Goal: Check status: Check status

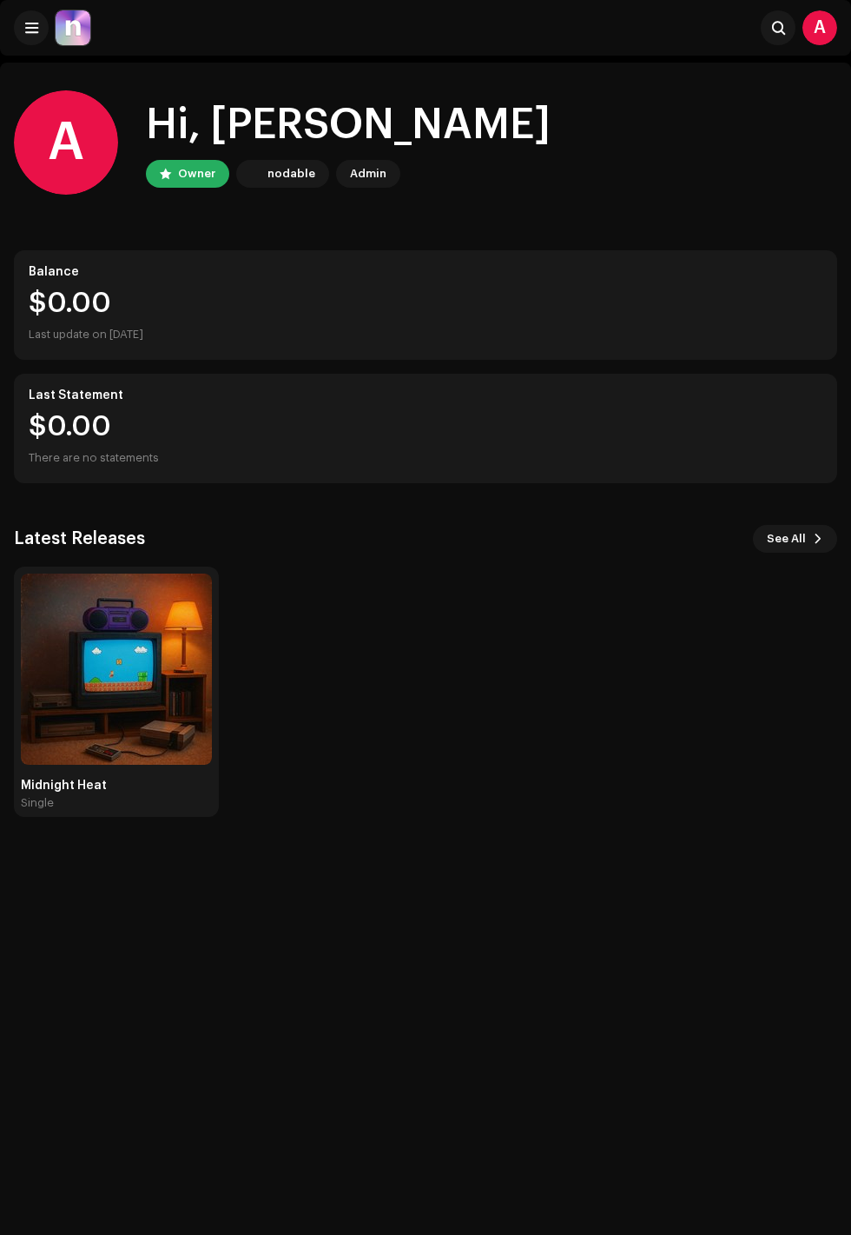
click at [145, 721] on img at bounding box center [116, 668] width 191 height 191
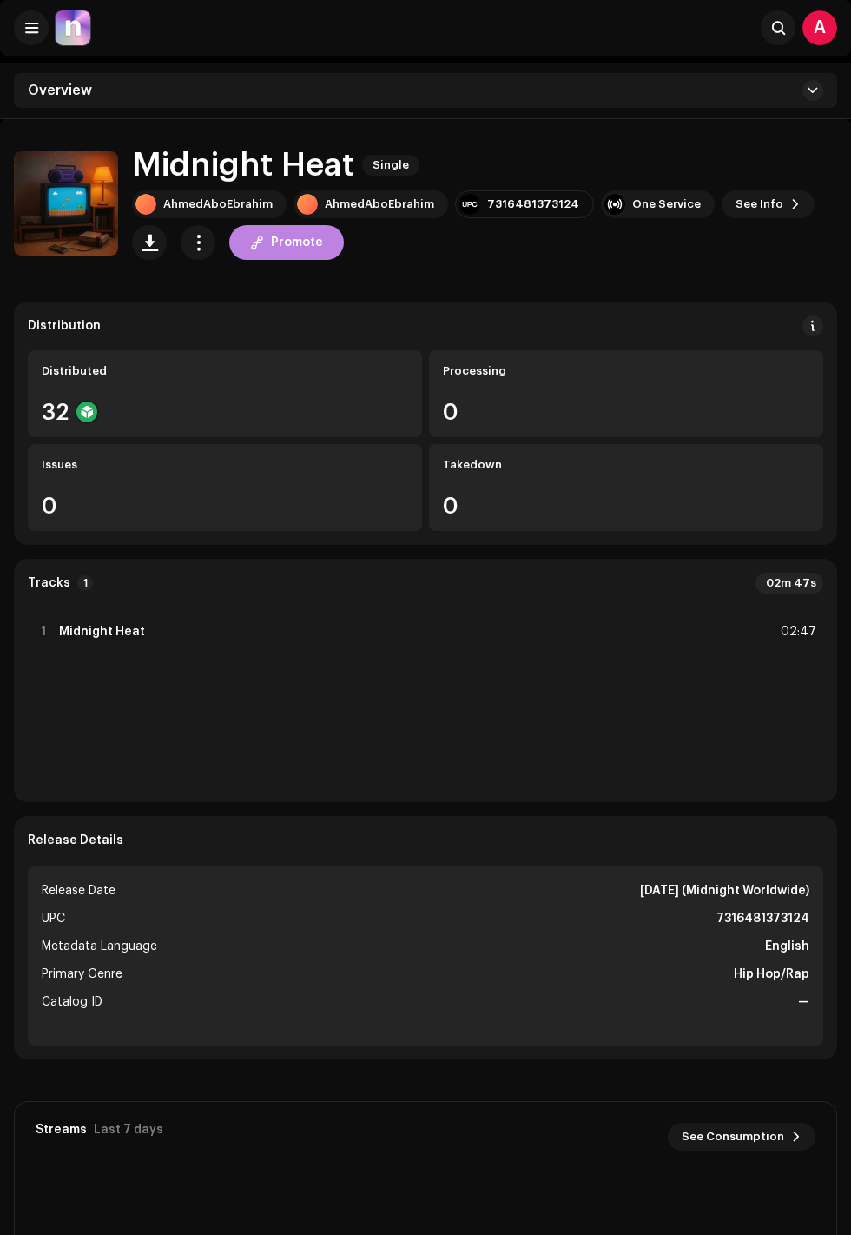
click at [398, 410] on div "32" at bounding box center [225, 412] width 367 height 23
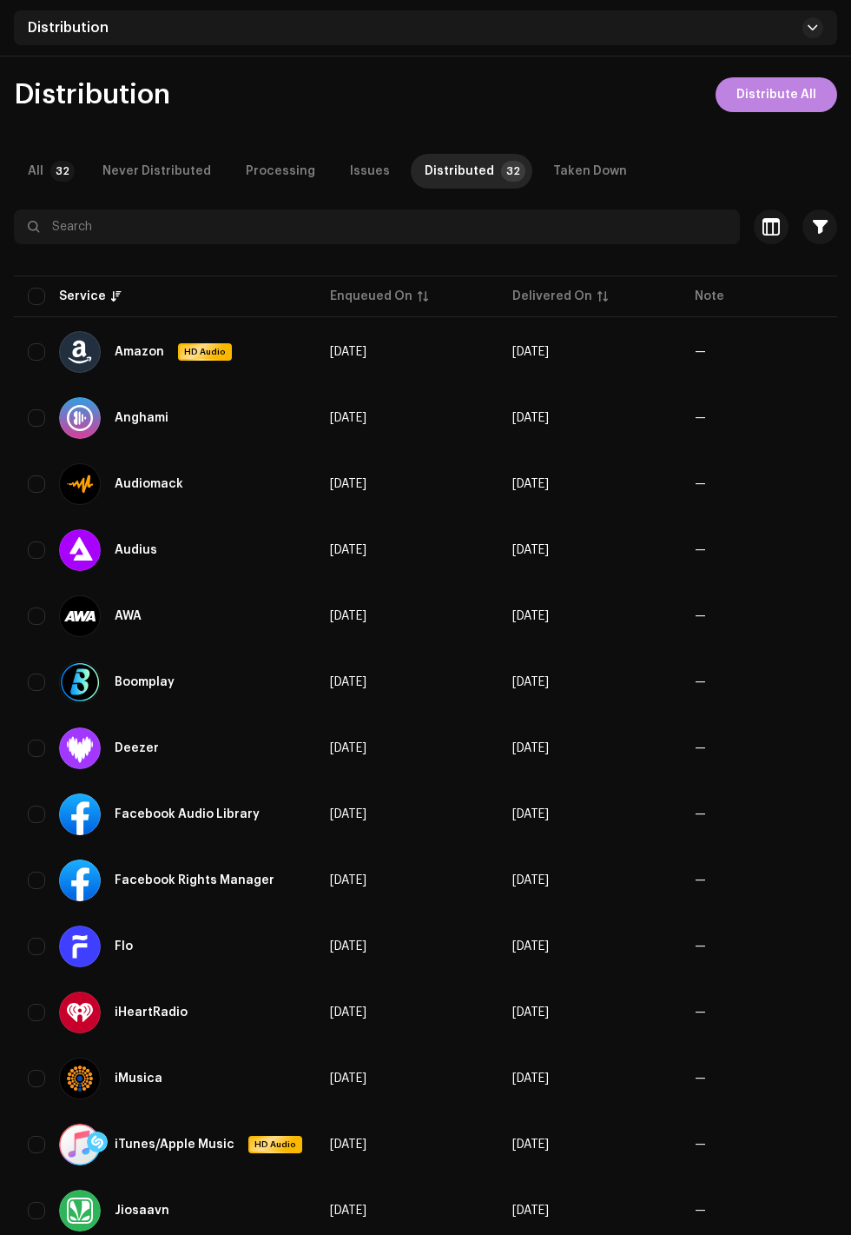
scroll to position [135, 0]
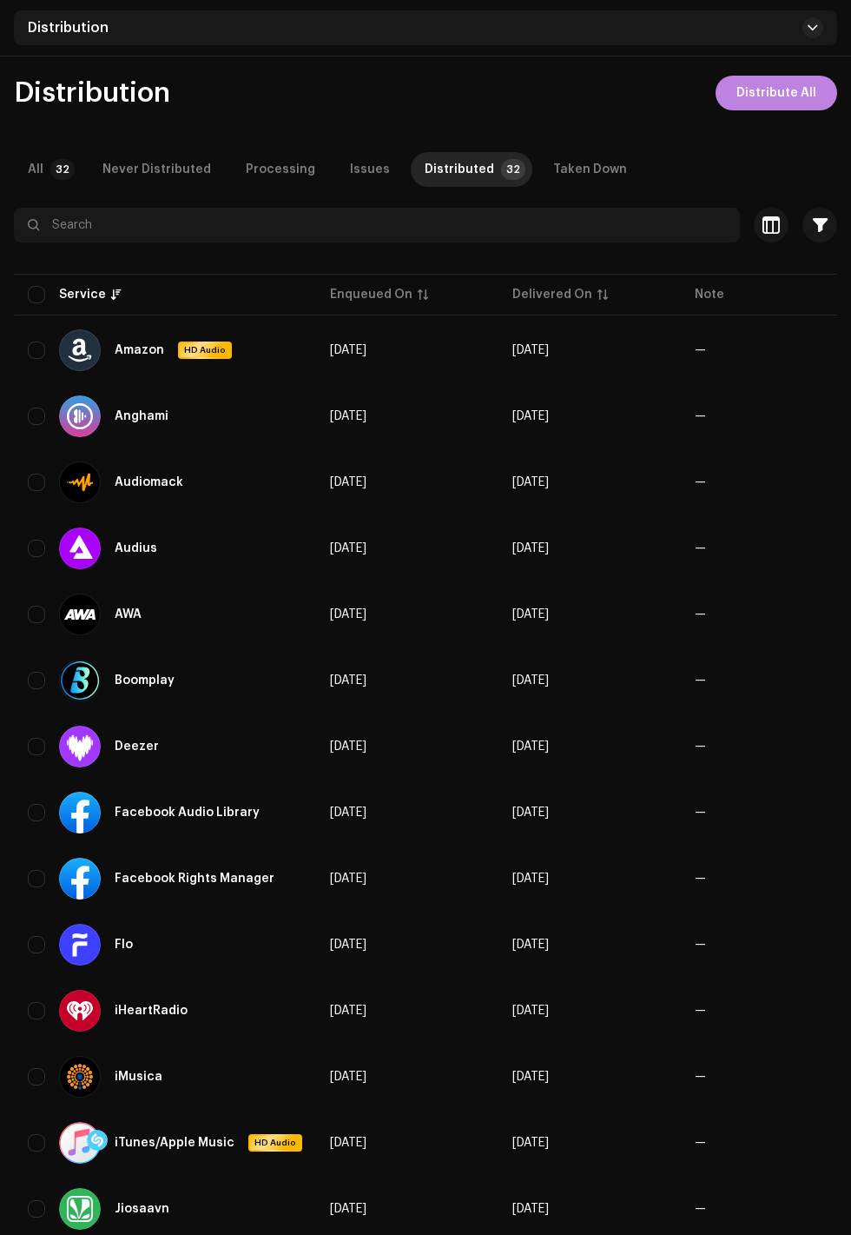
click at [695, 414] on re-a-table-badge "—" at bounding box center [700, 416] width 11 height 12
click at [549, 414] on span "[DATE]" at bounding box center [531, 416] width 36 height 12
click at [97, 419] on div at bounding box center [80, 416] width 42 height 42
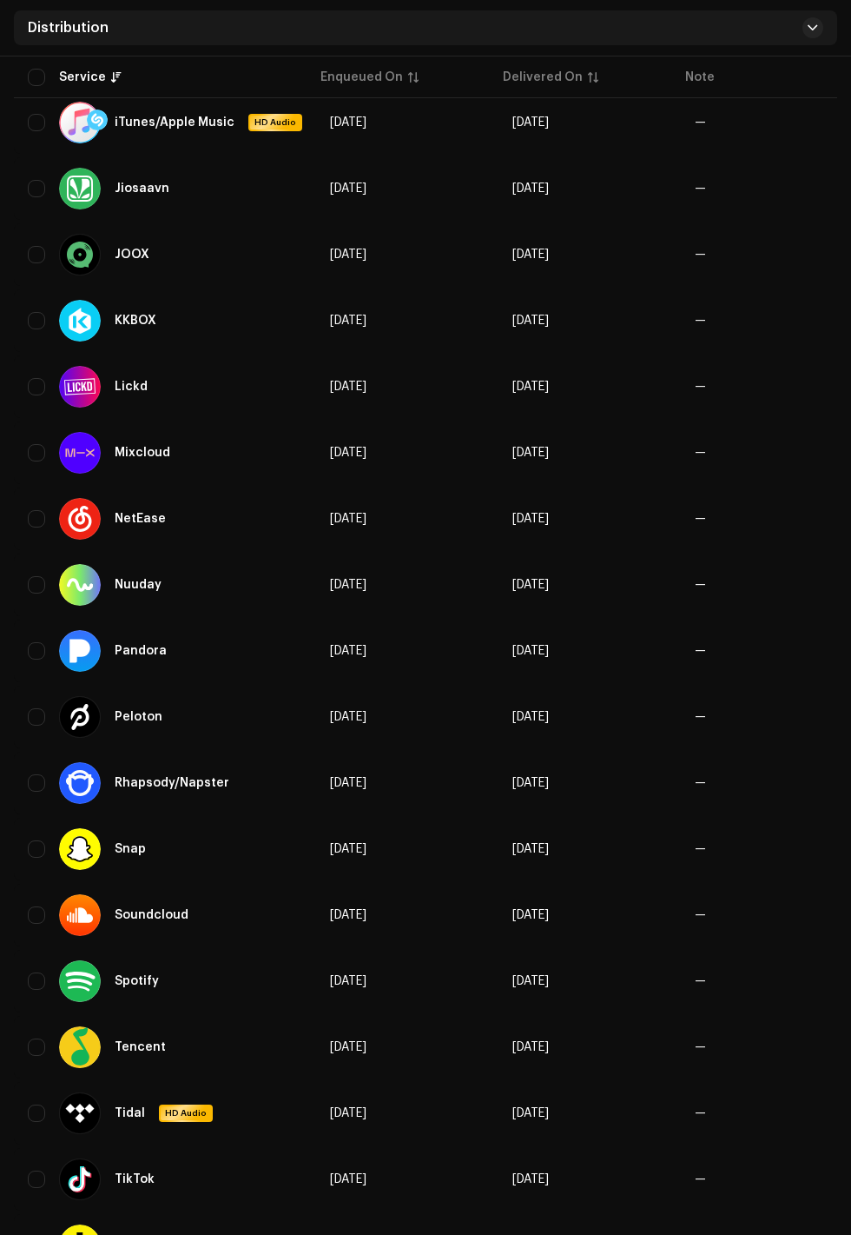
scroll to position [1295, 0]
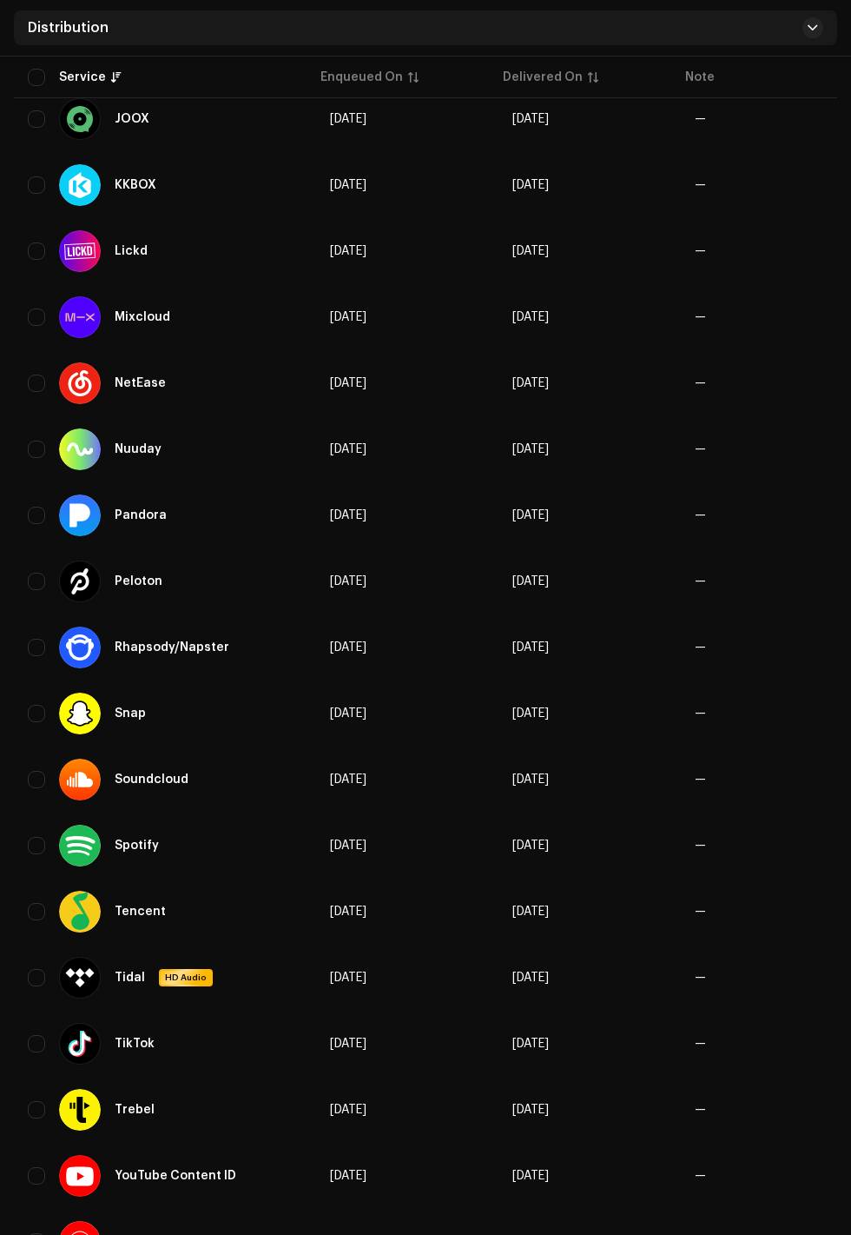
click at [40, 1169] on input "checkbox" at bounding box center [36, 1175] width 17 height 17
checkbox input "true"
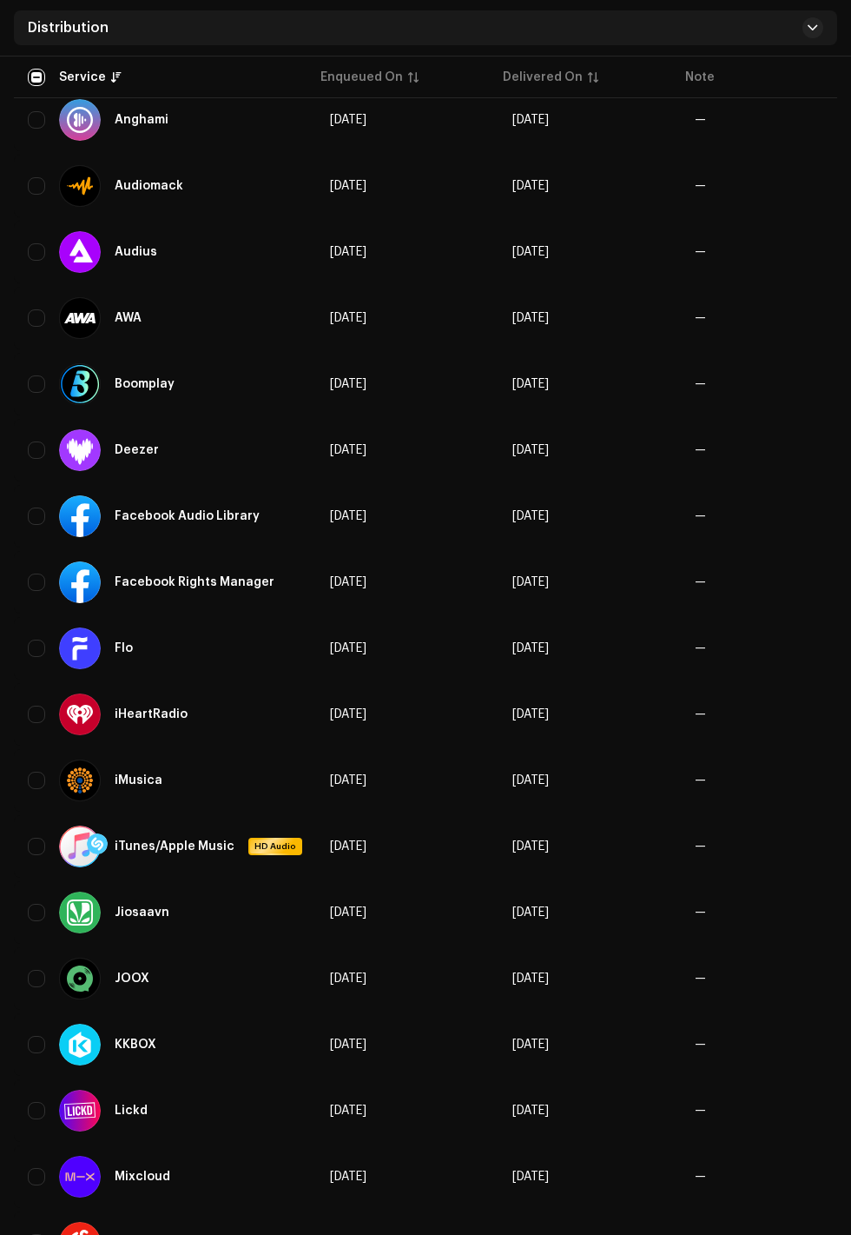
scroll to position [0, 0]
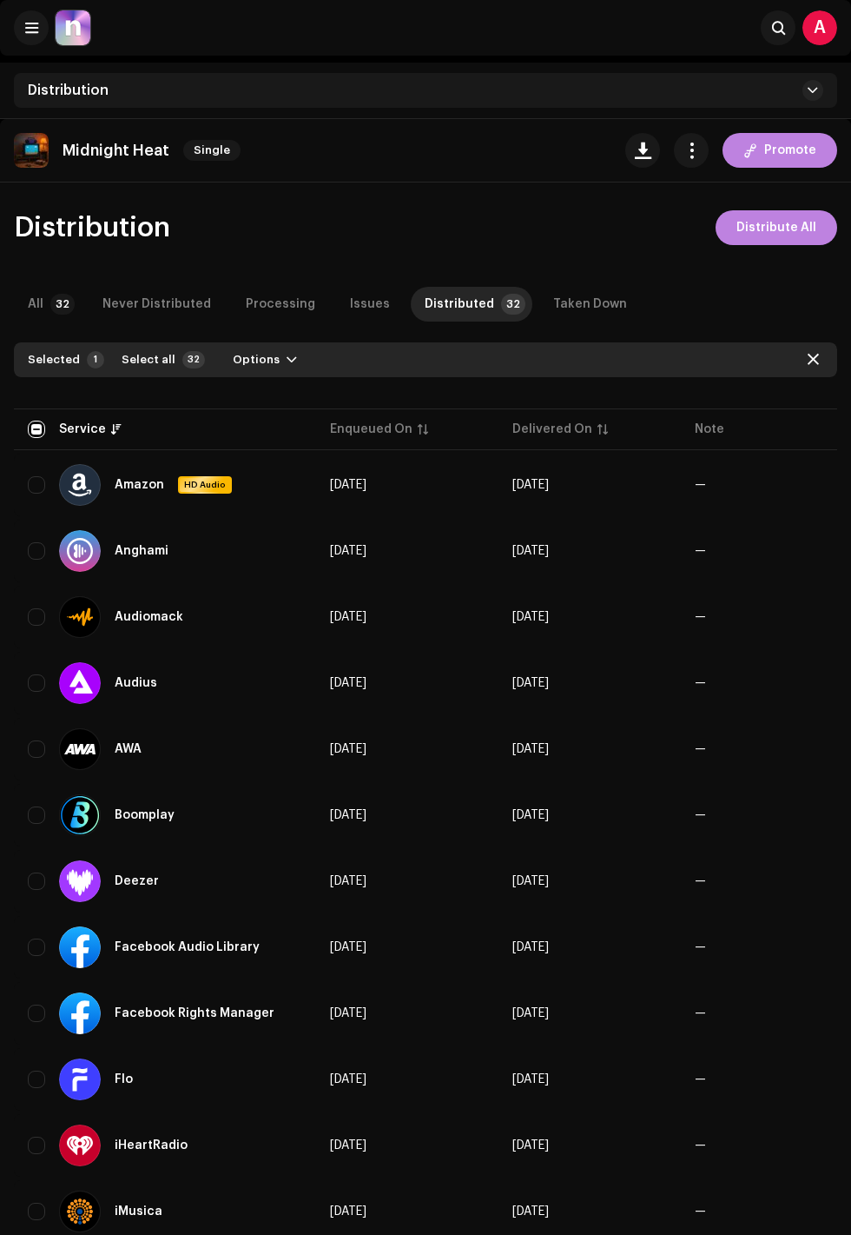
click at [36, 428] on input "checkbox" at bounding box center [36, 429] width 17 height 17
checkbox input "true"
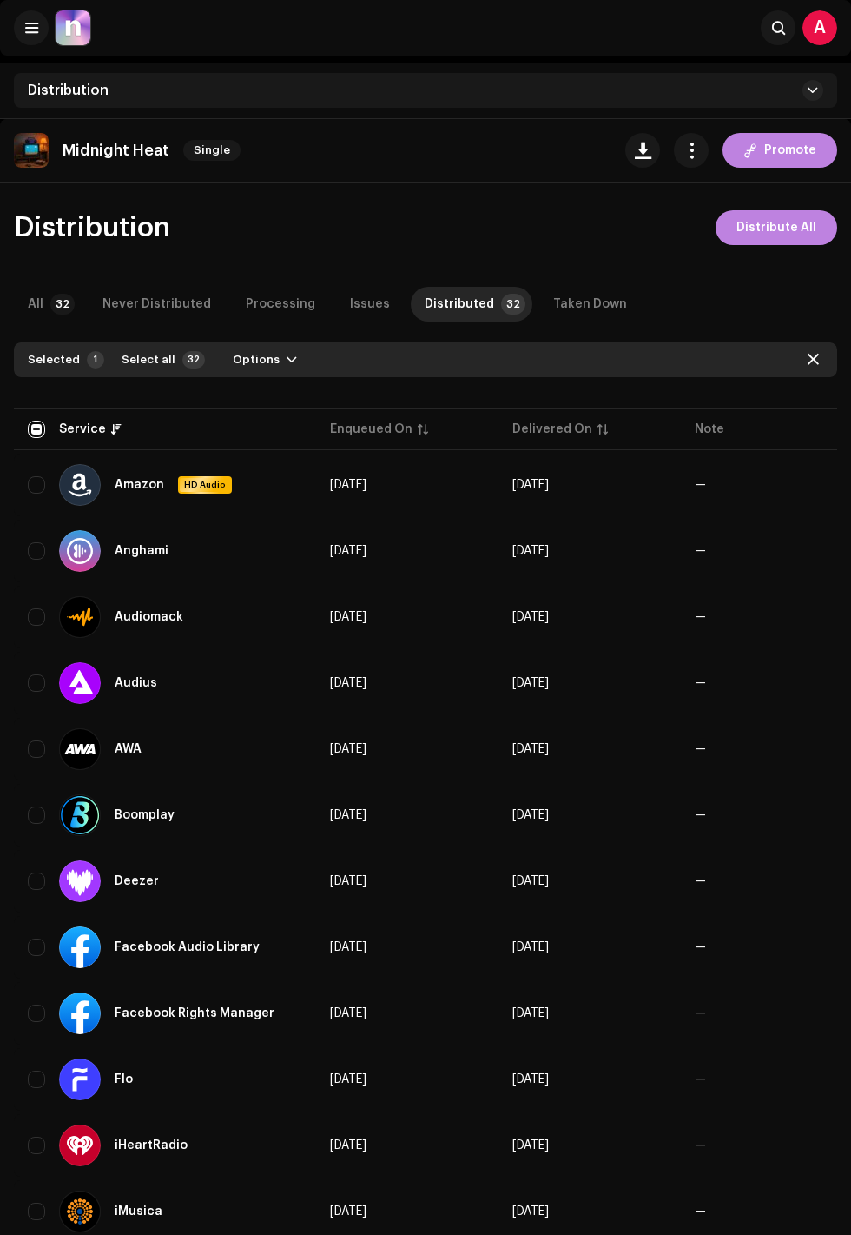
checkbox input "true"
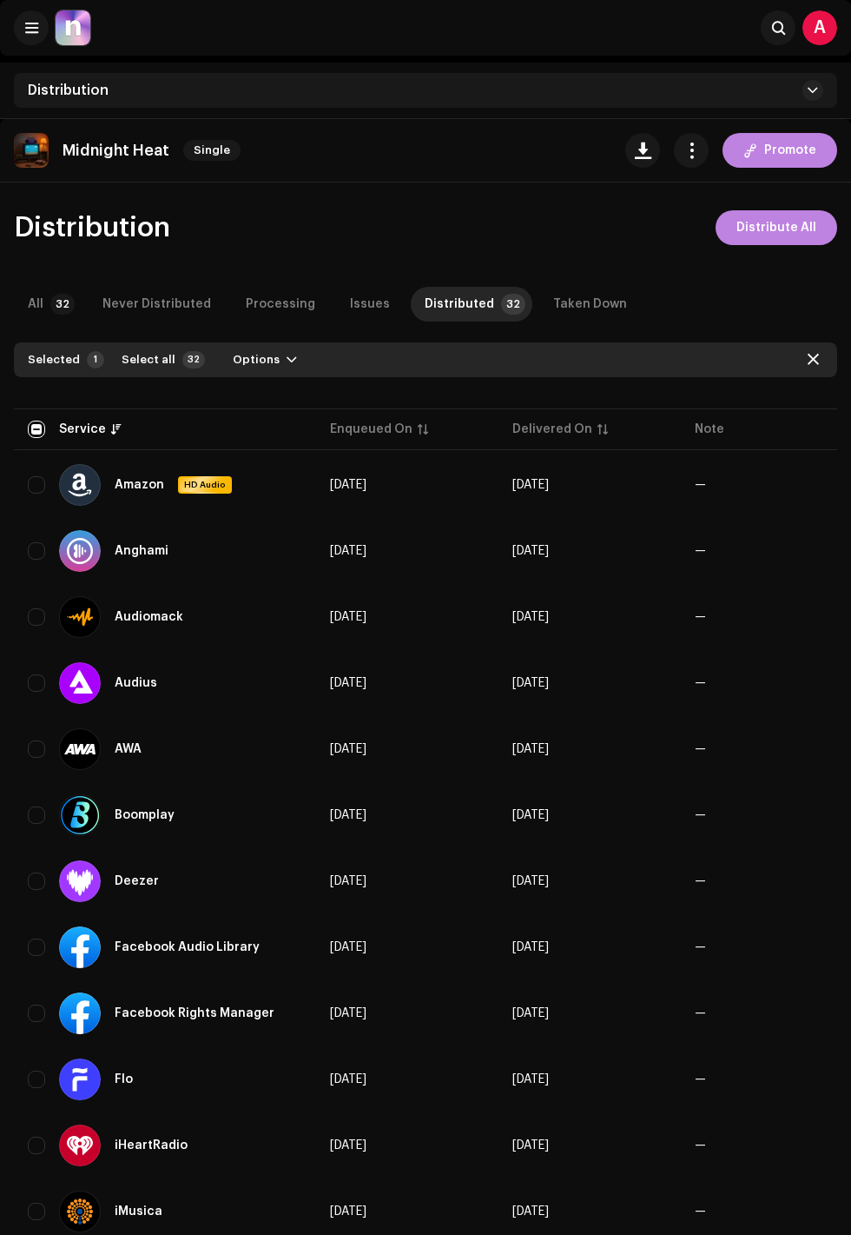
checkbox input "true"
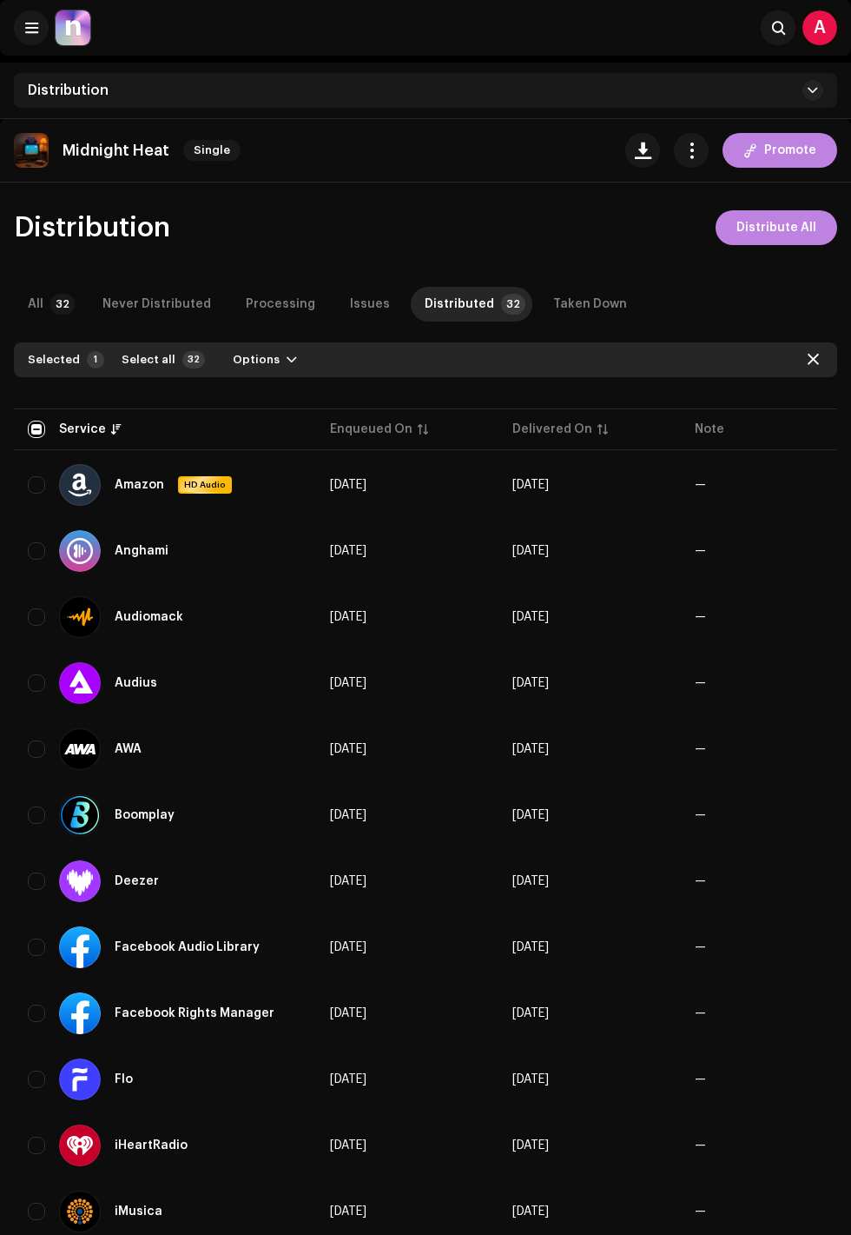
checkbox input "true"
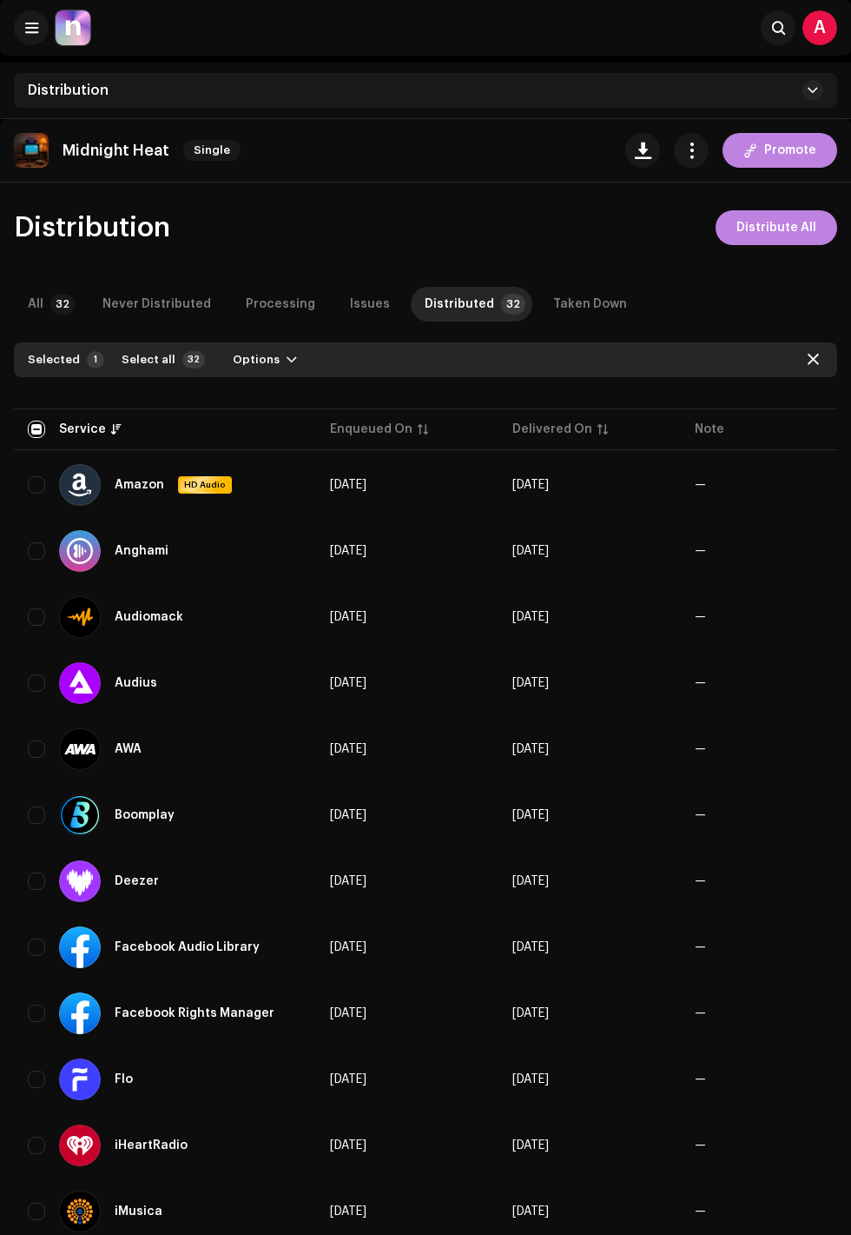
checkbox input "true"
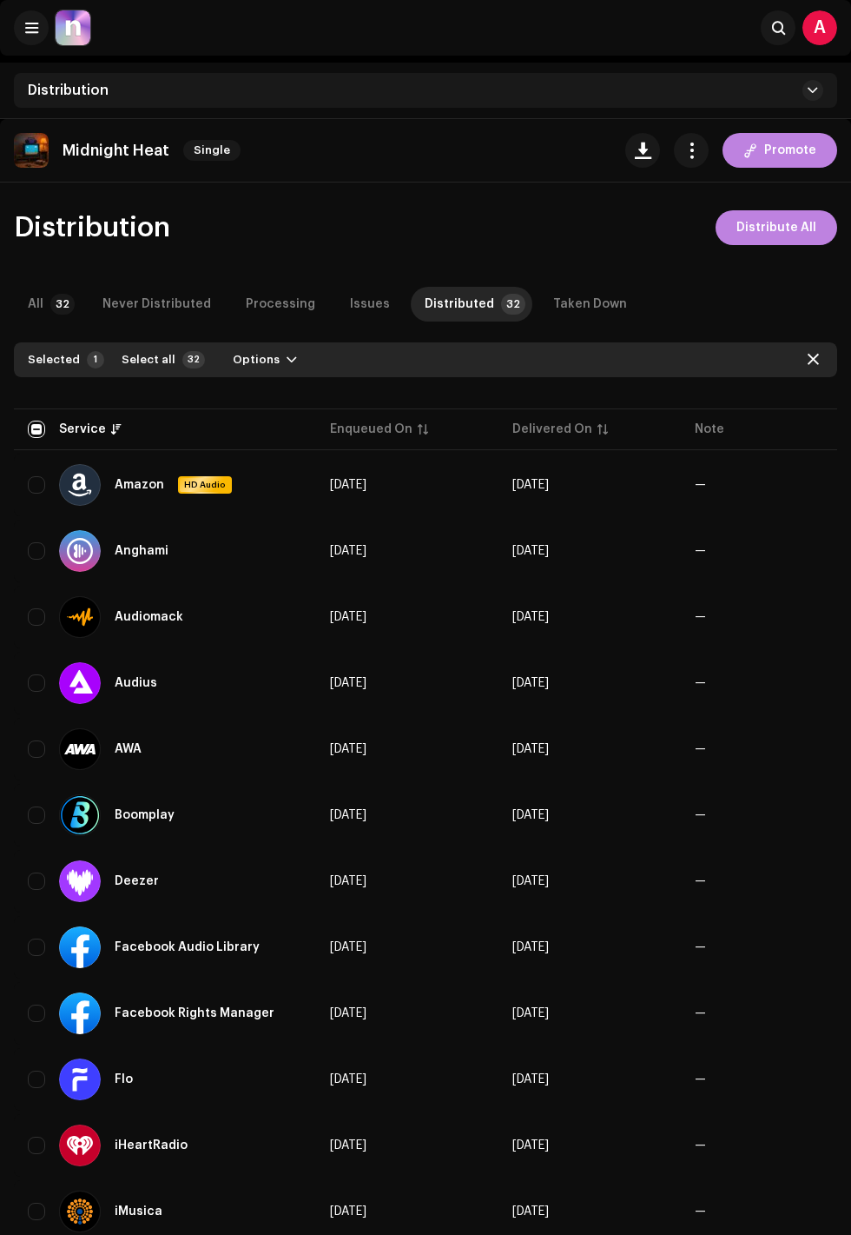
checkbox input "true"
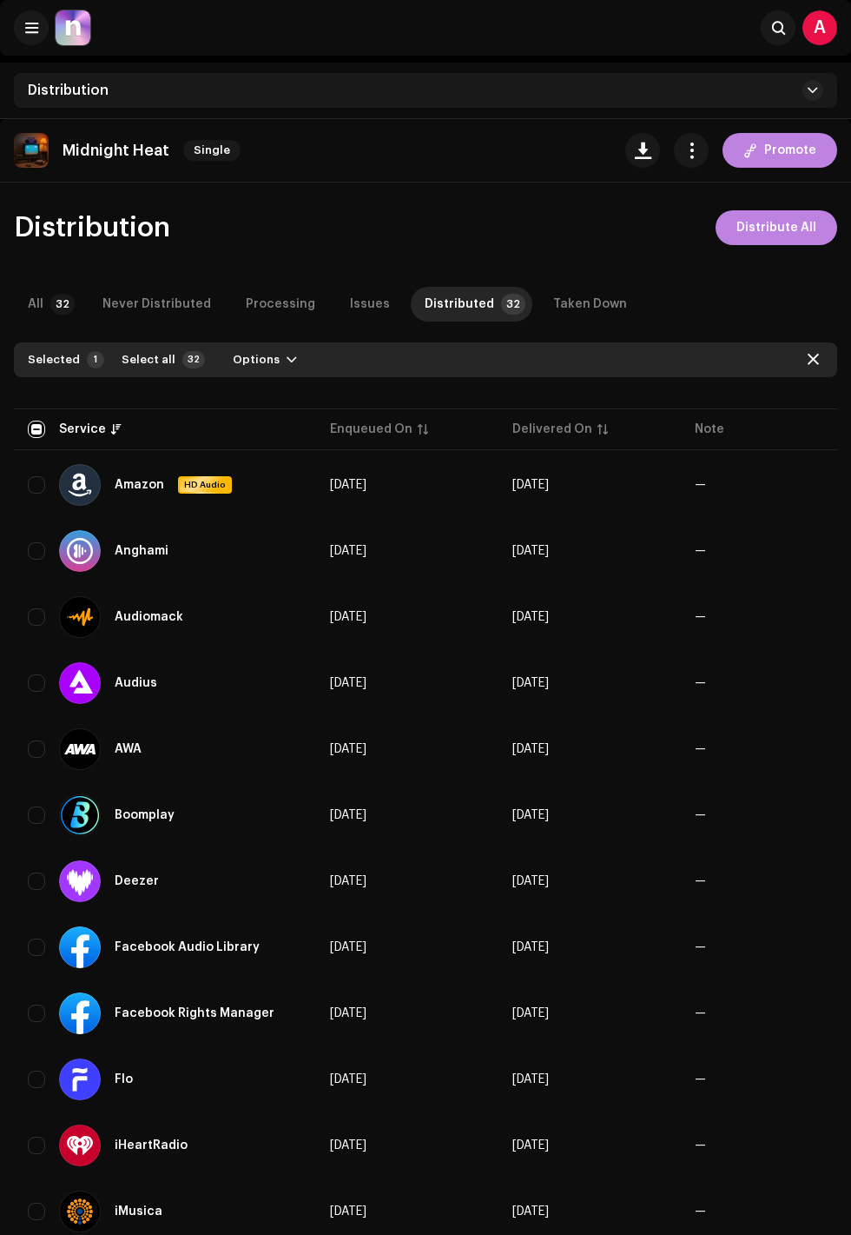
checkbox input "true"
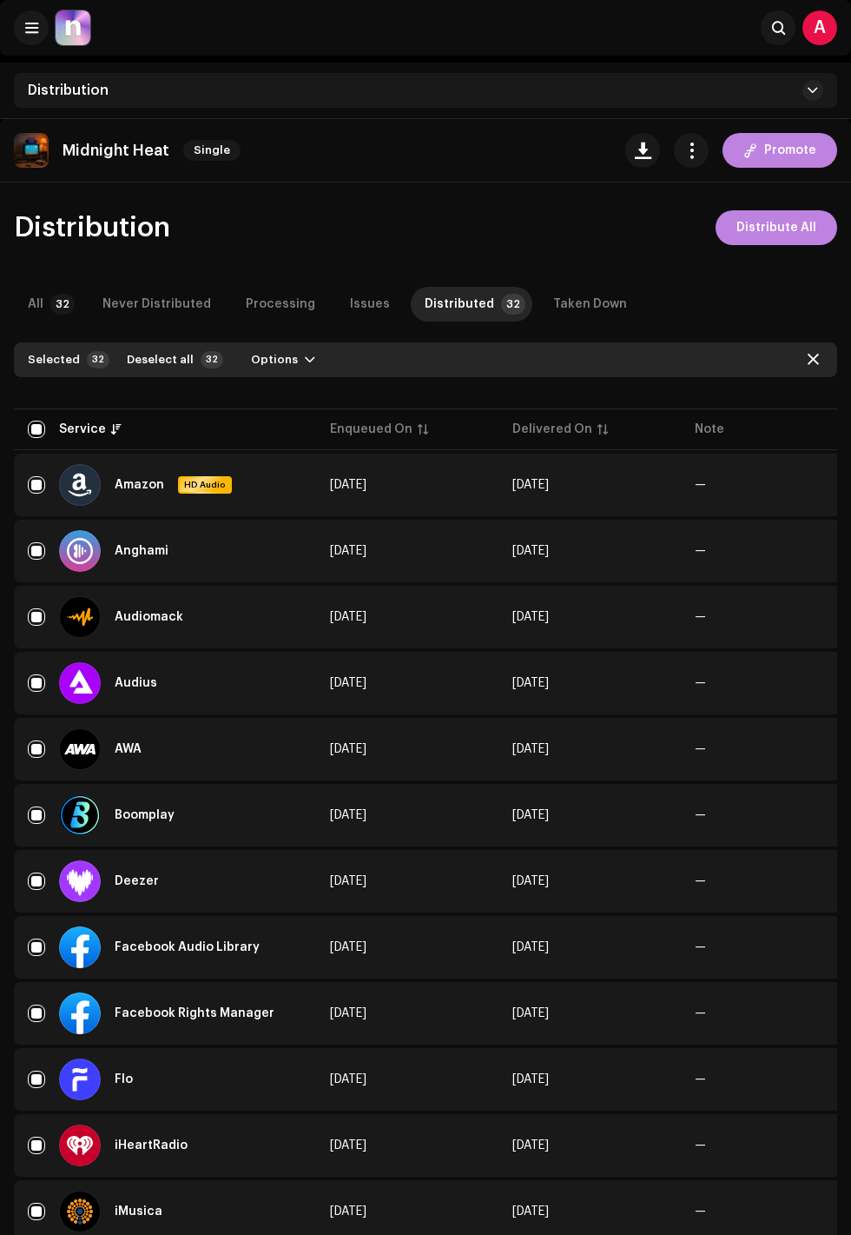
click at [30, 428] on input "checkbox" at bounding box center [36, 429] width 17 height 17
checkbox input "false"
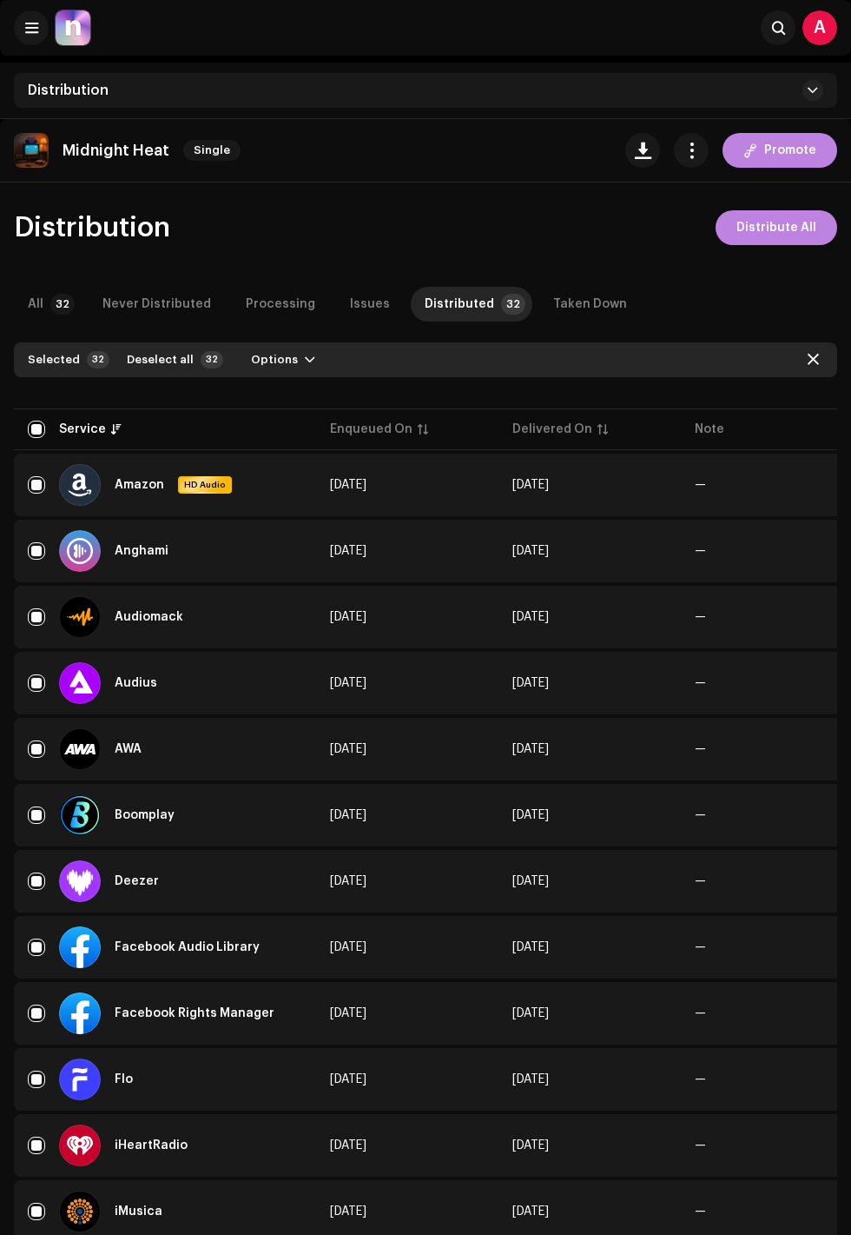
checkbox input "false"
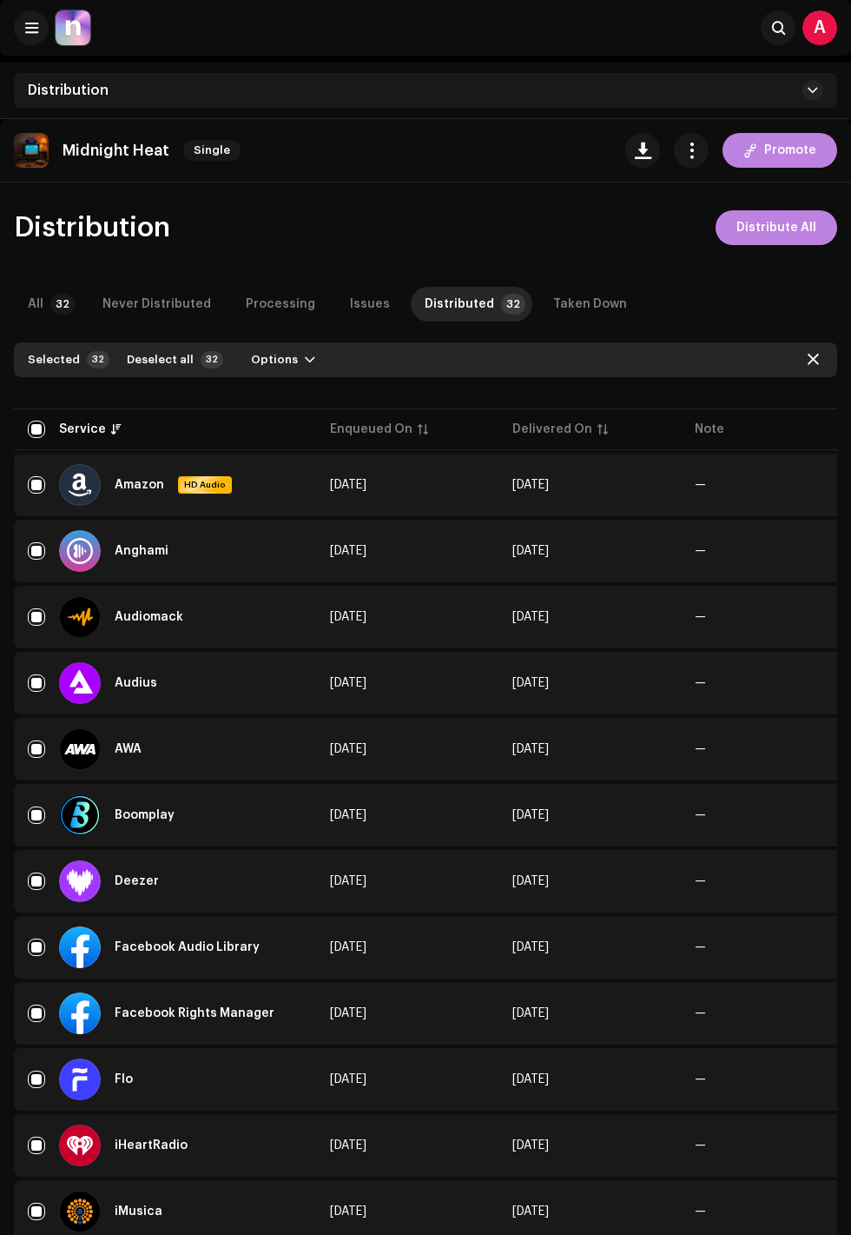
checkbox input "false"
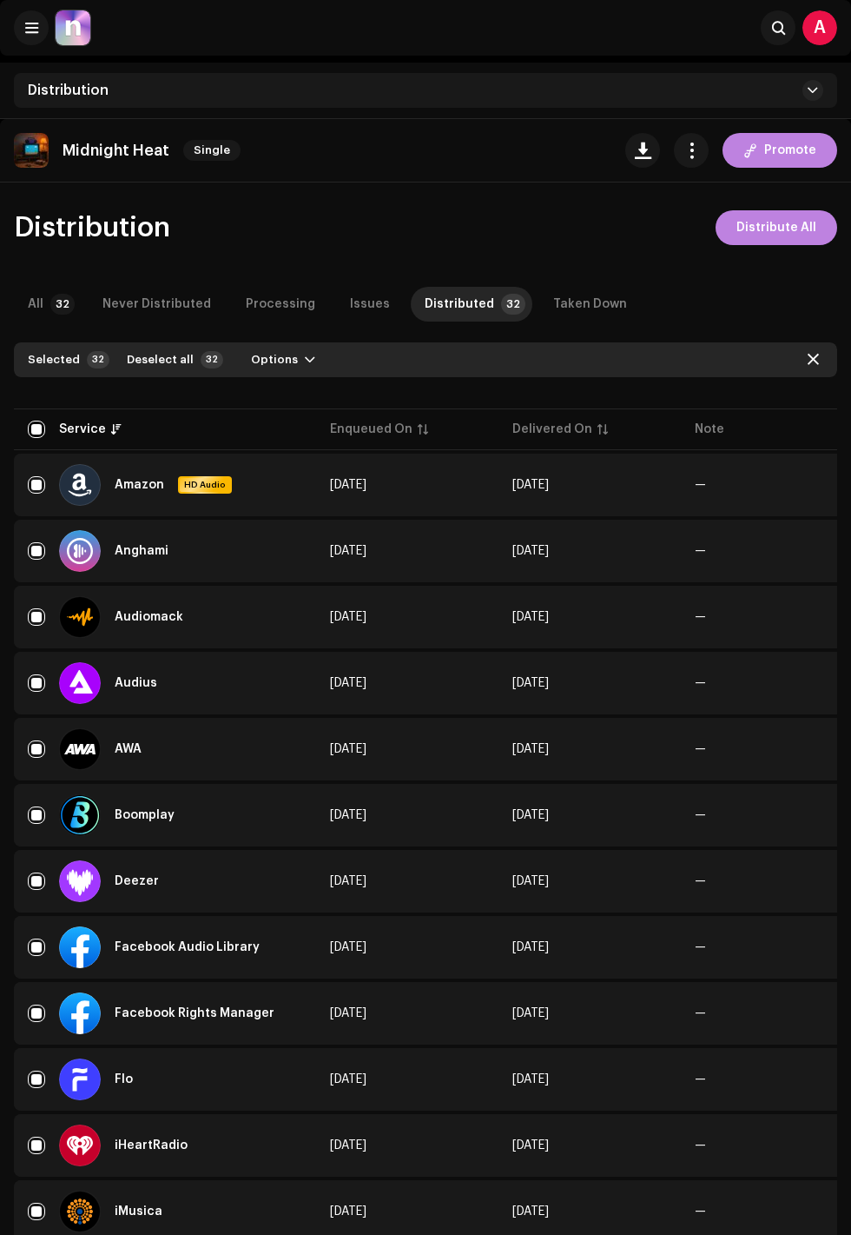
checkbox input "false"
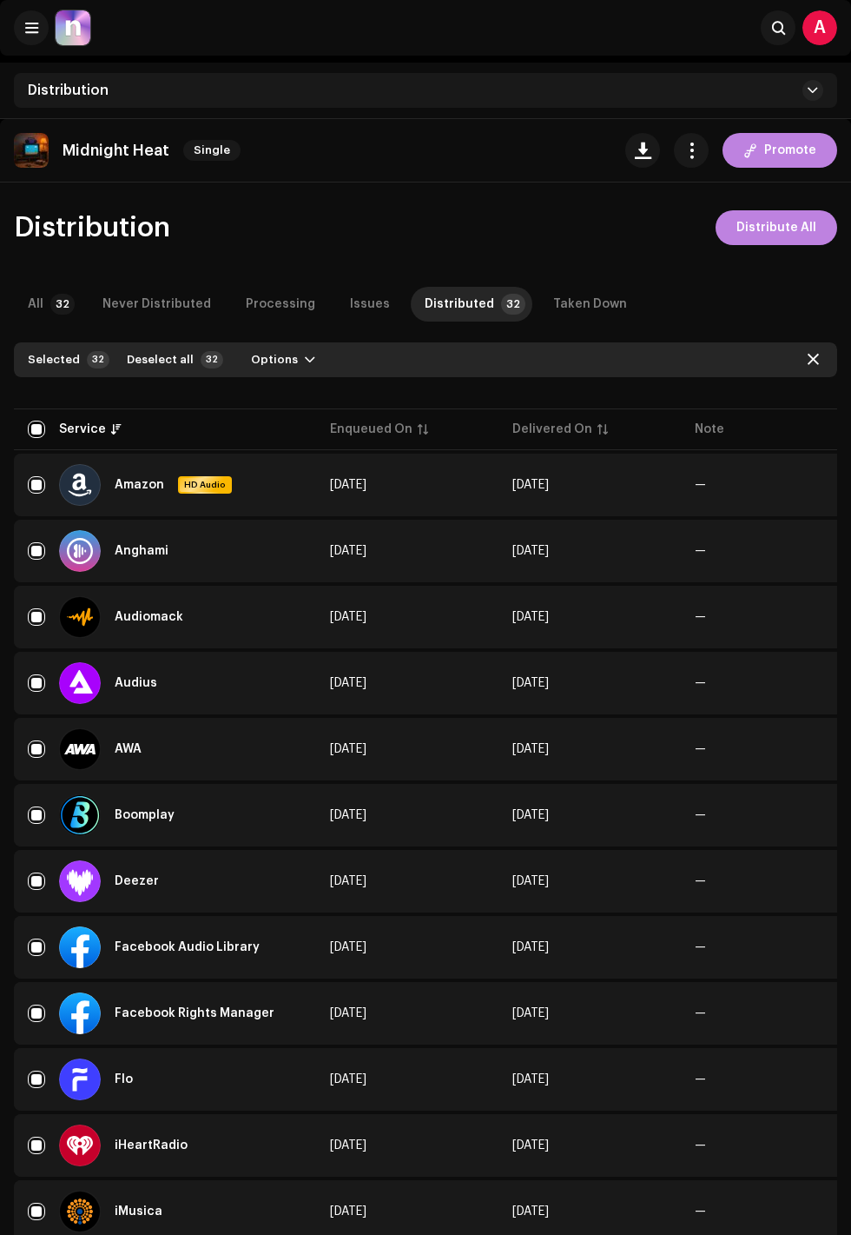
checkbox input "false"
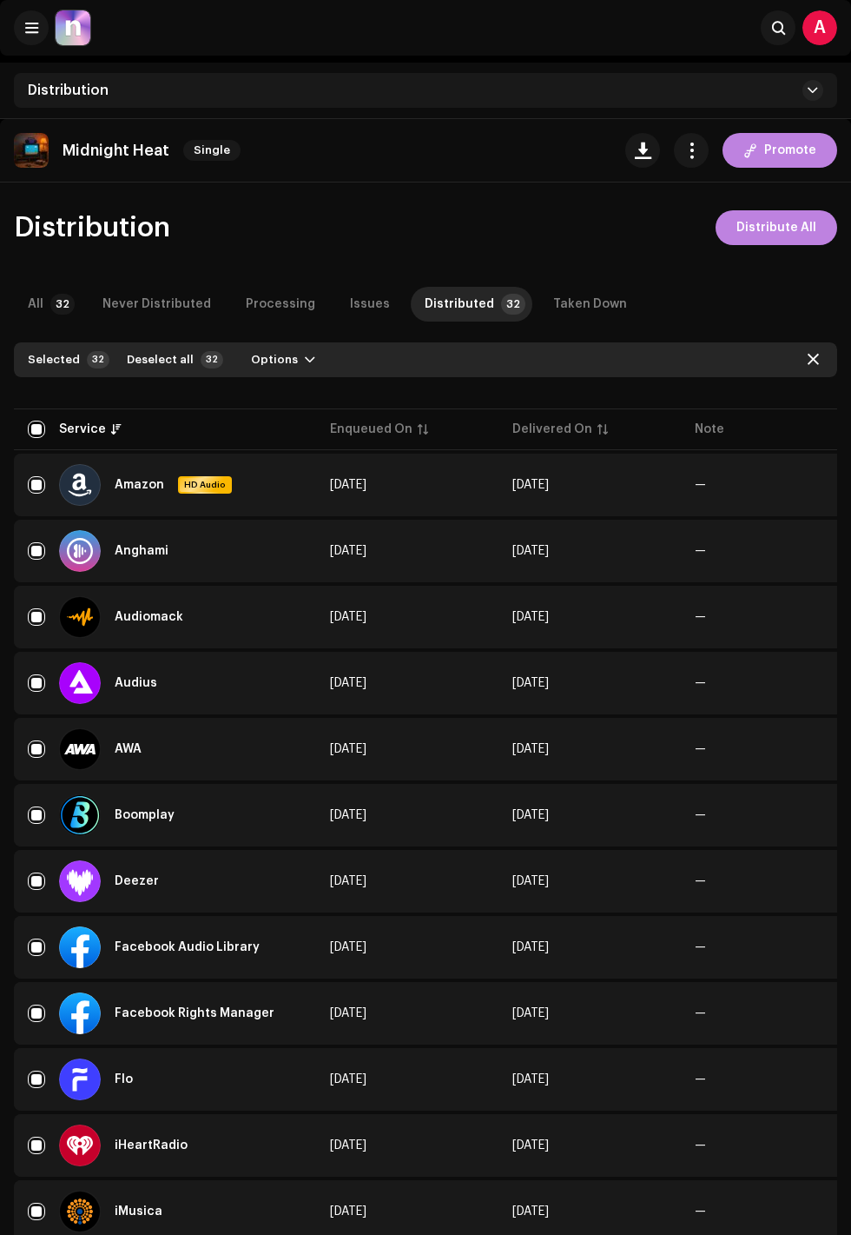
checkbox input "false"
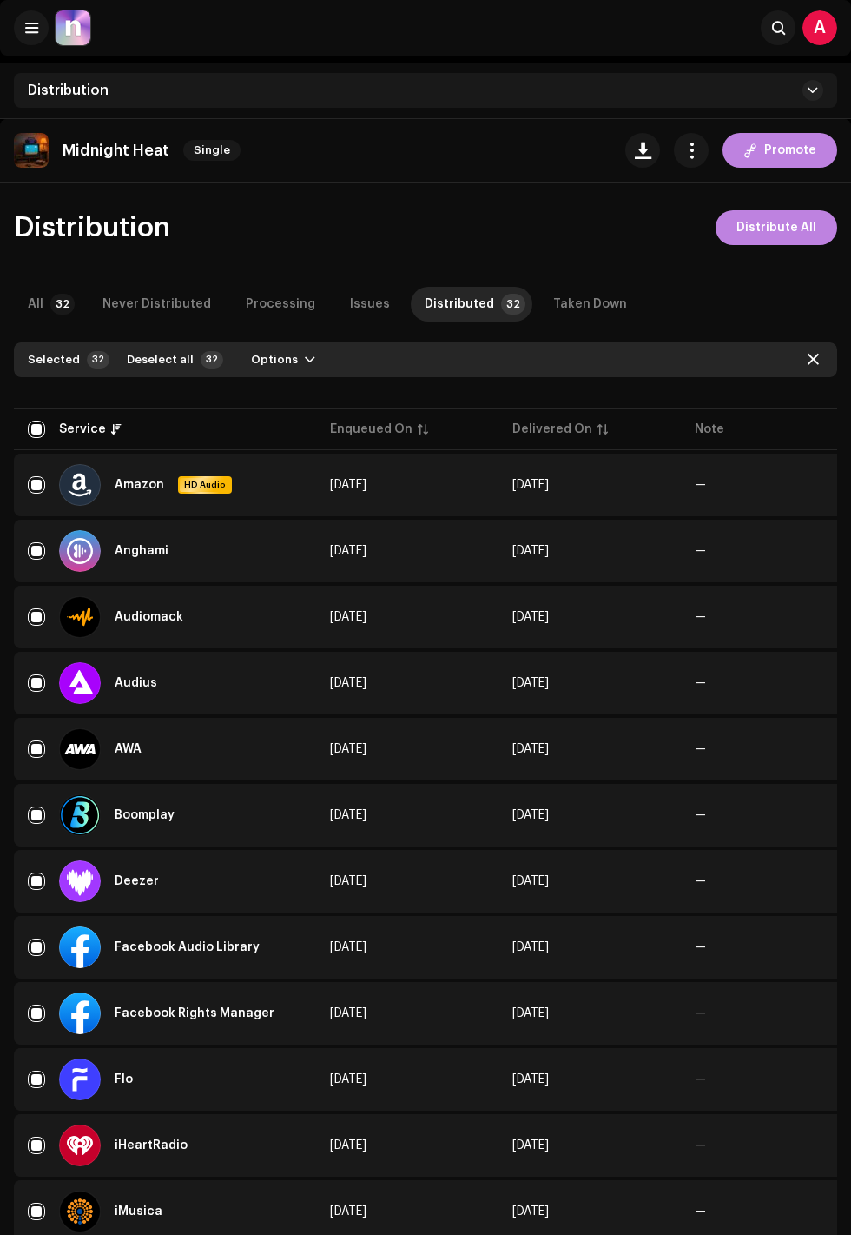
checkbox input "false"
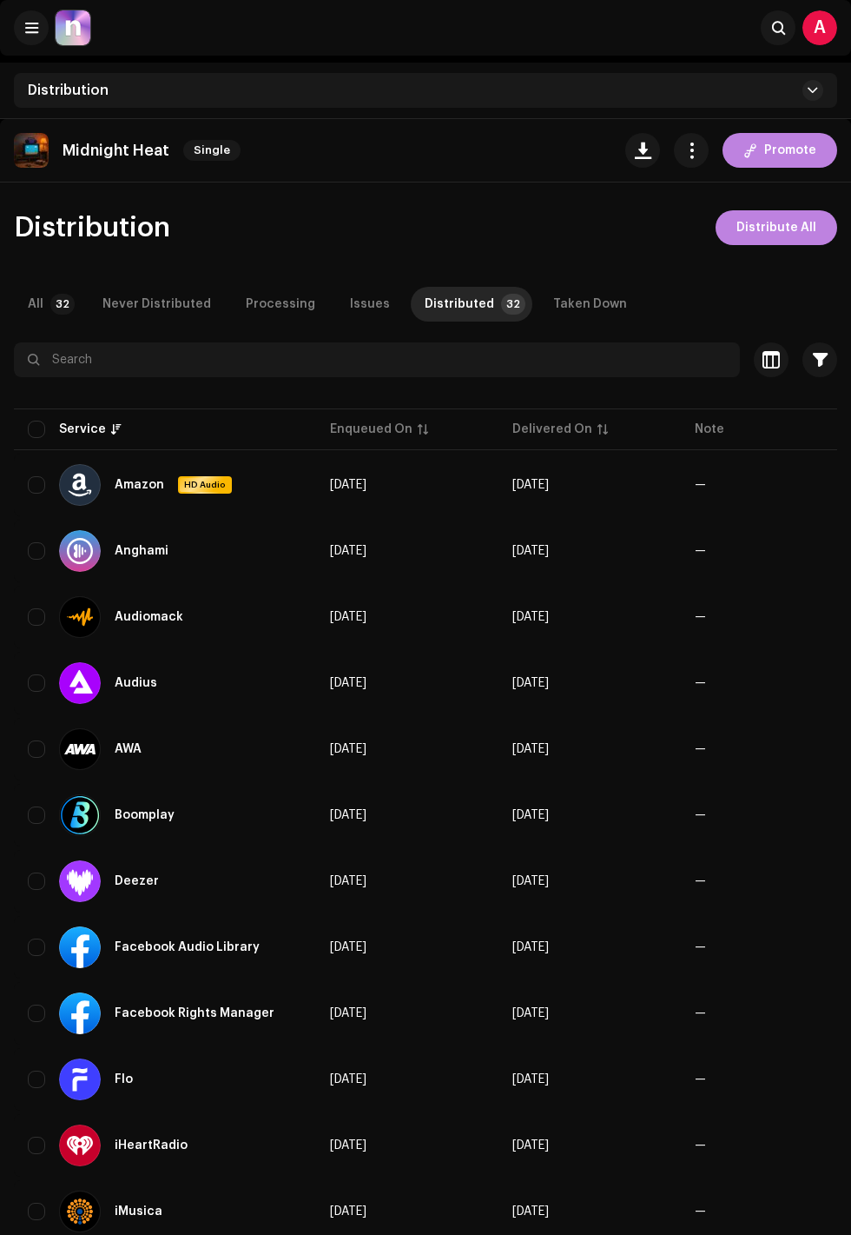
click at [174, 305] on div "Never Distributed" at bounding box center [157, 304] width 109 height 35
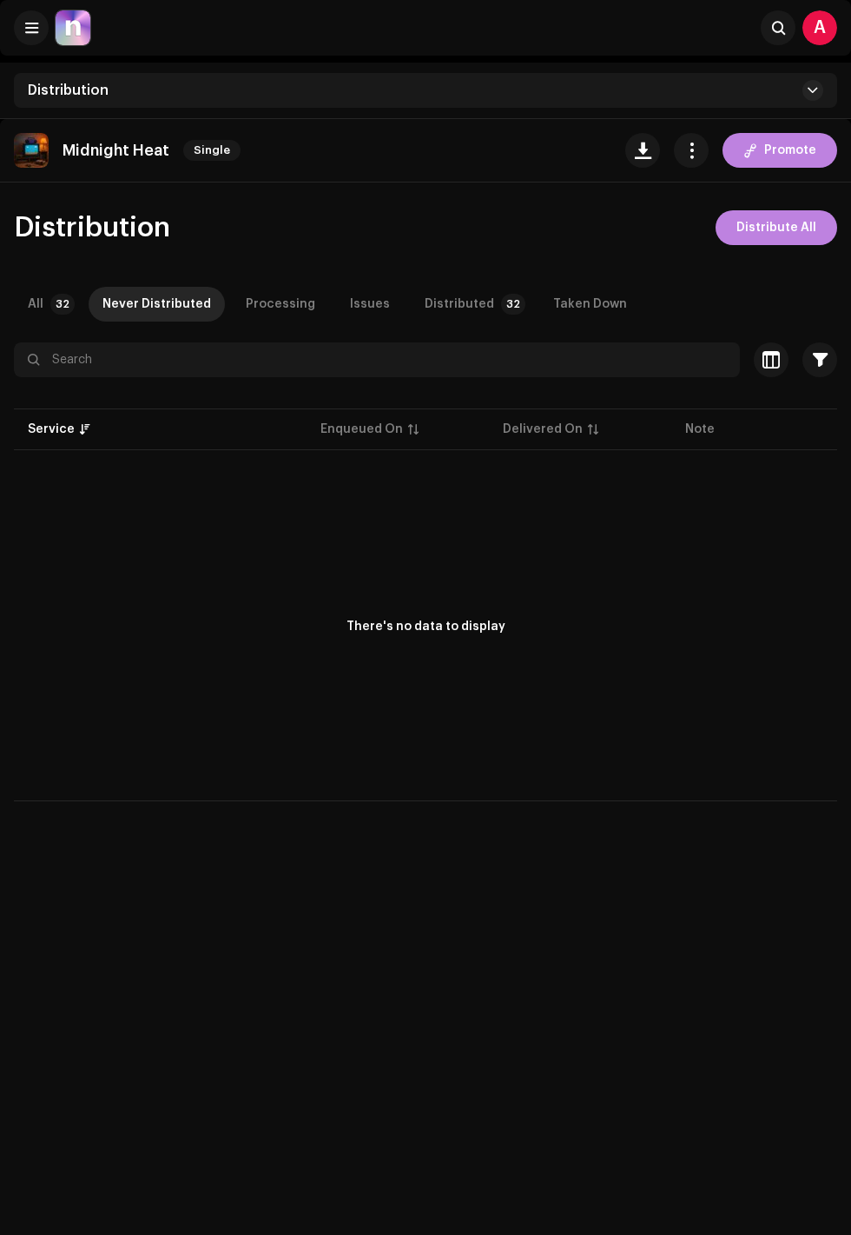
click at [293, 290] on div "Processing" at bounding box center [281, 304] width 70 height 35
click at [359, 303] on div "Issues" at bounding box center [370, 304] width 40 height 35
click at [592, 303] on div "Taken Down" at bounding box center [590, 304] width 74 height 35
click at [697, 149] on span "button" at bounding box center [692, 150] width 17 height 14
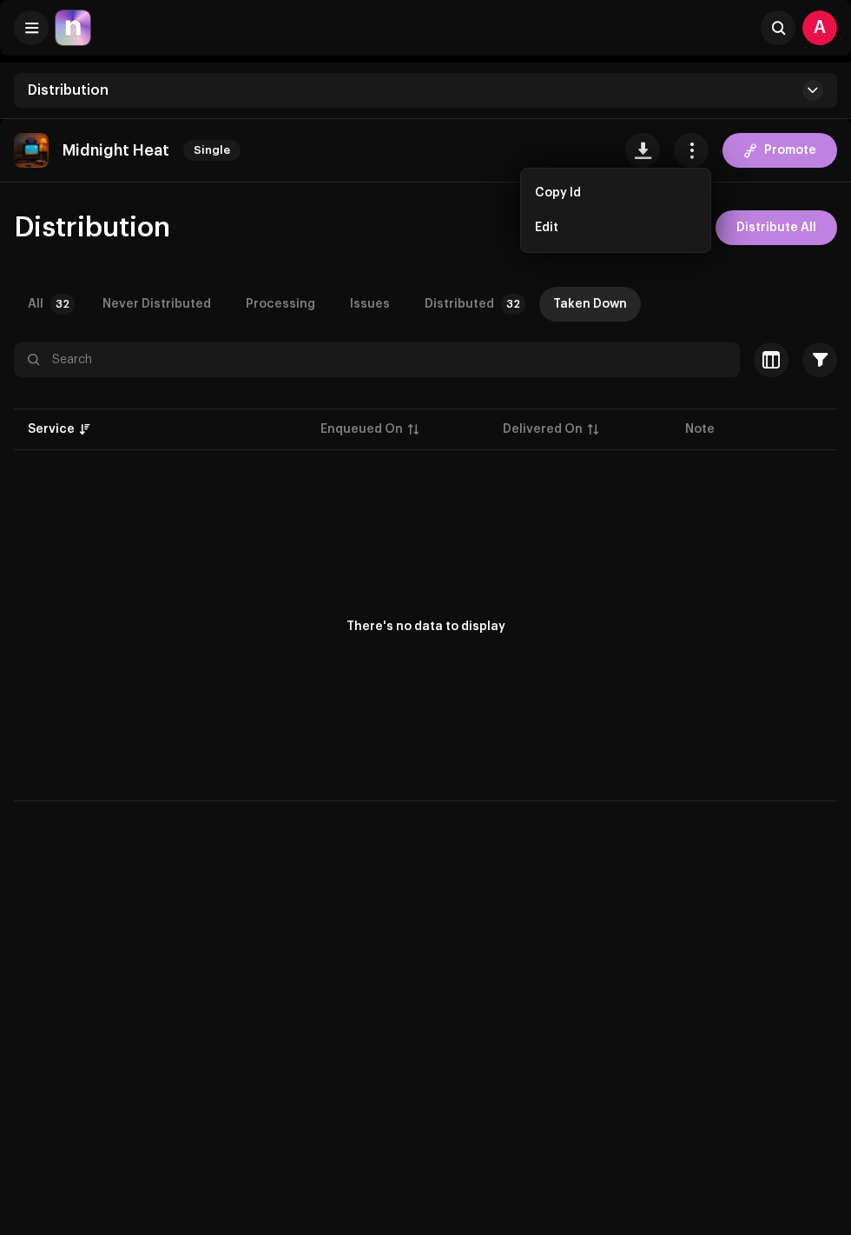
click at [449, 242] on div "Distribution Distribute All" at bounding box center [426, 227] width 824 height 35
click at [747, 99] on div "Distribution" at bounding box center [426, 90] width 824 height 35
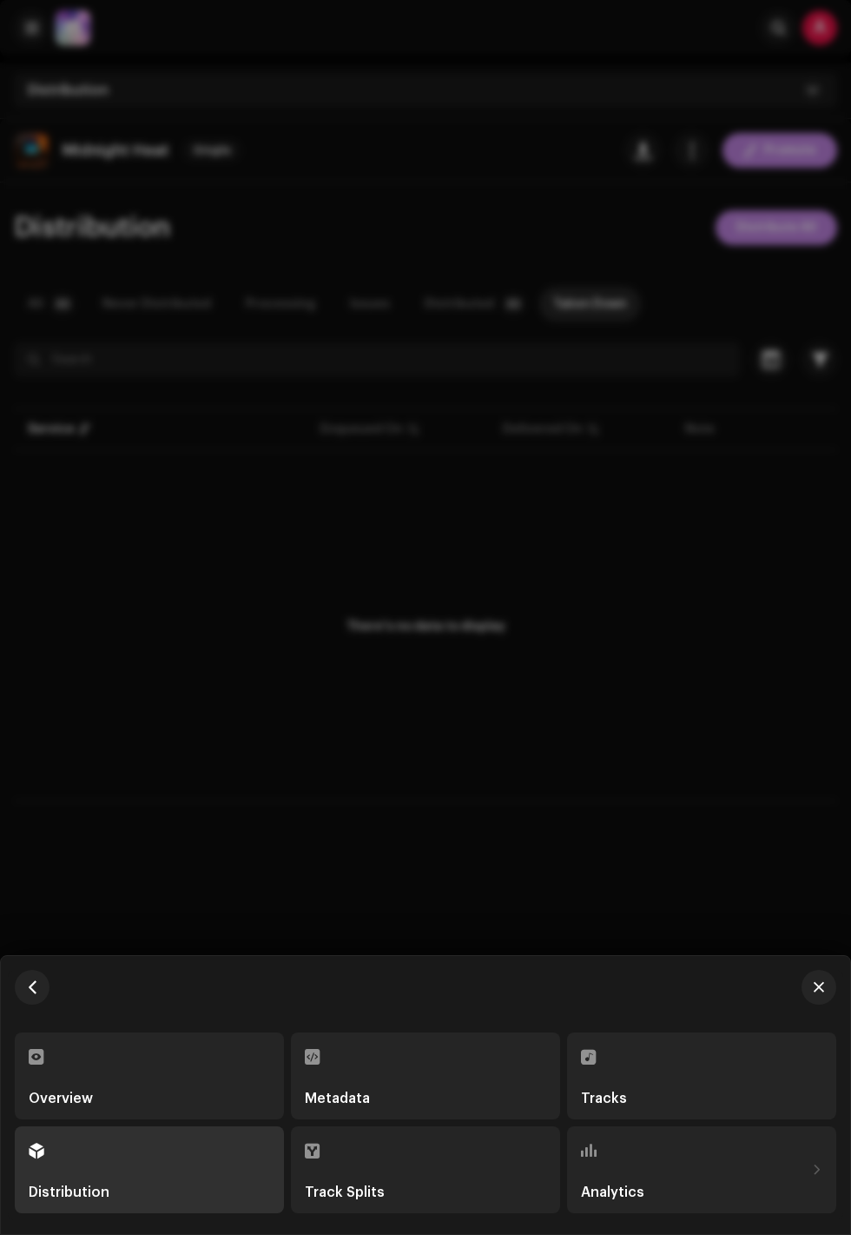
click at [229, 1063] on div "Overview" at bounding box center [150, 1075] width 242 height 59
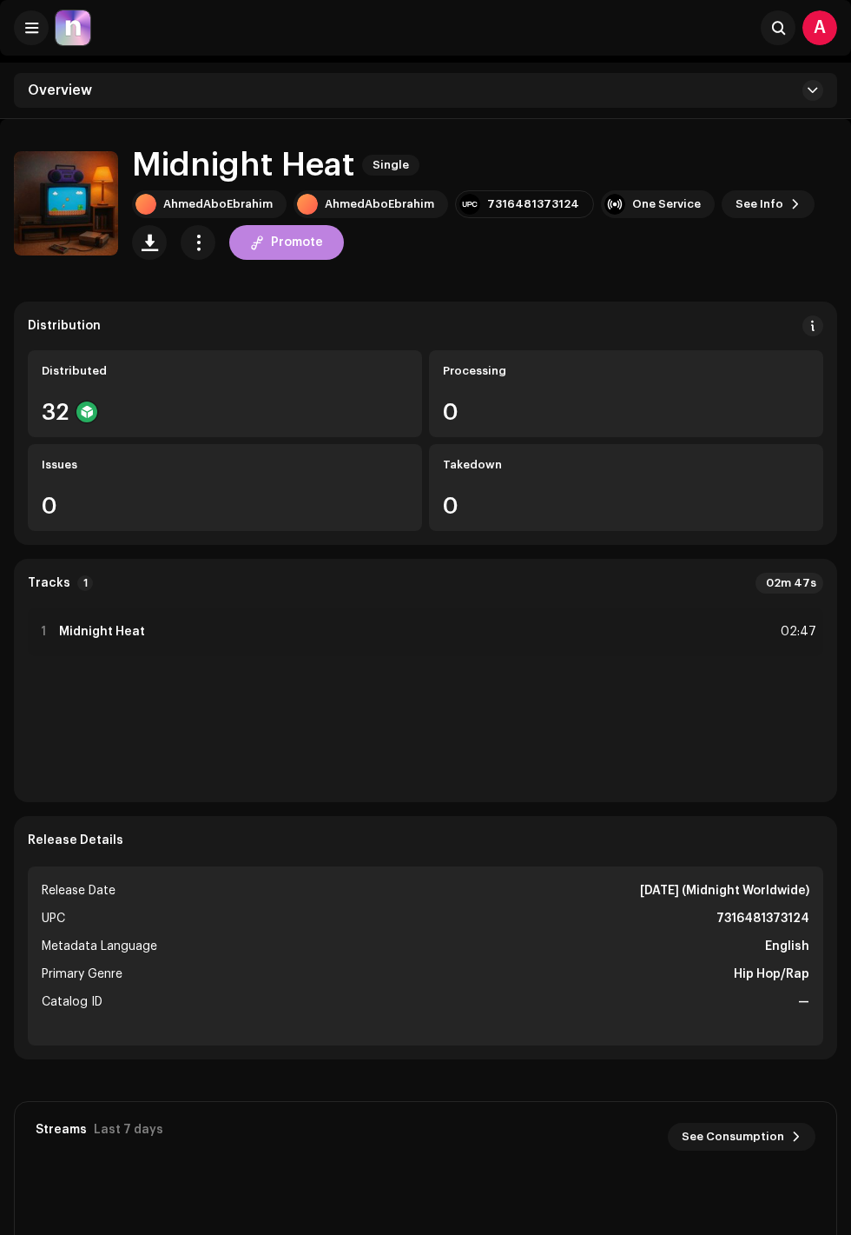
click at [653, 203] on div "One Service" at bounding box center [666, 204] width 69 height 14
click at [632, 262] on div "iTunes/Apple Music" at bounding box center [547, 247] width 278 height 42
click at [749, 198] on span "See Info" at bounding box center [760, 204] width 48 height 35
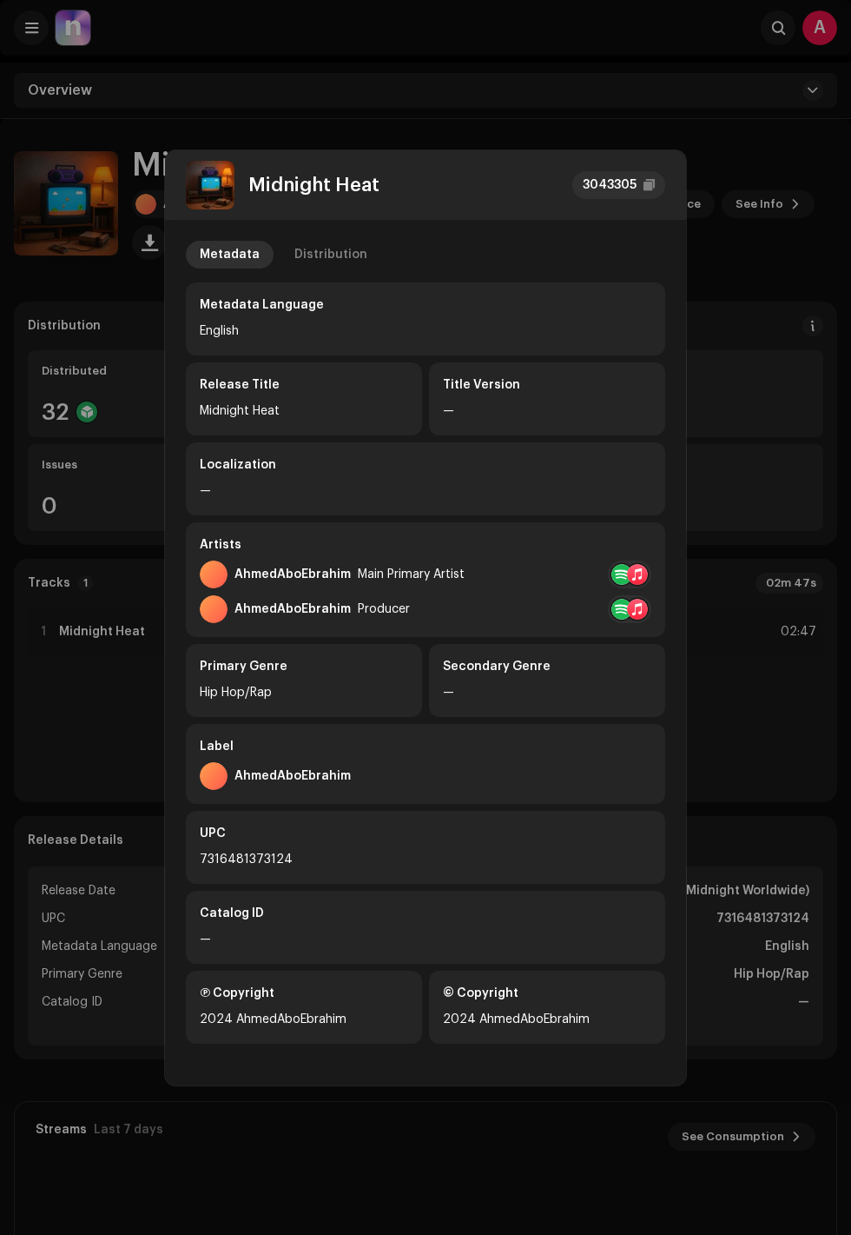
click at [61, 426] on div "Midnight Heat 3043305 Metadata Distribution Metadata Language English Release T…" at bounding box center [425, 617] width 851 height 1235
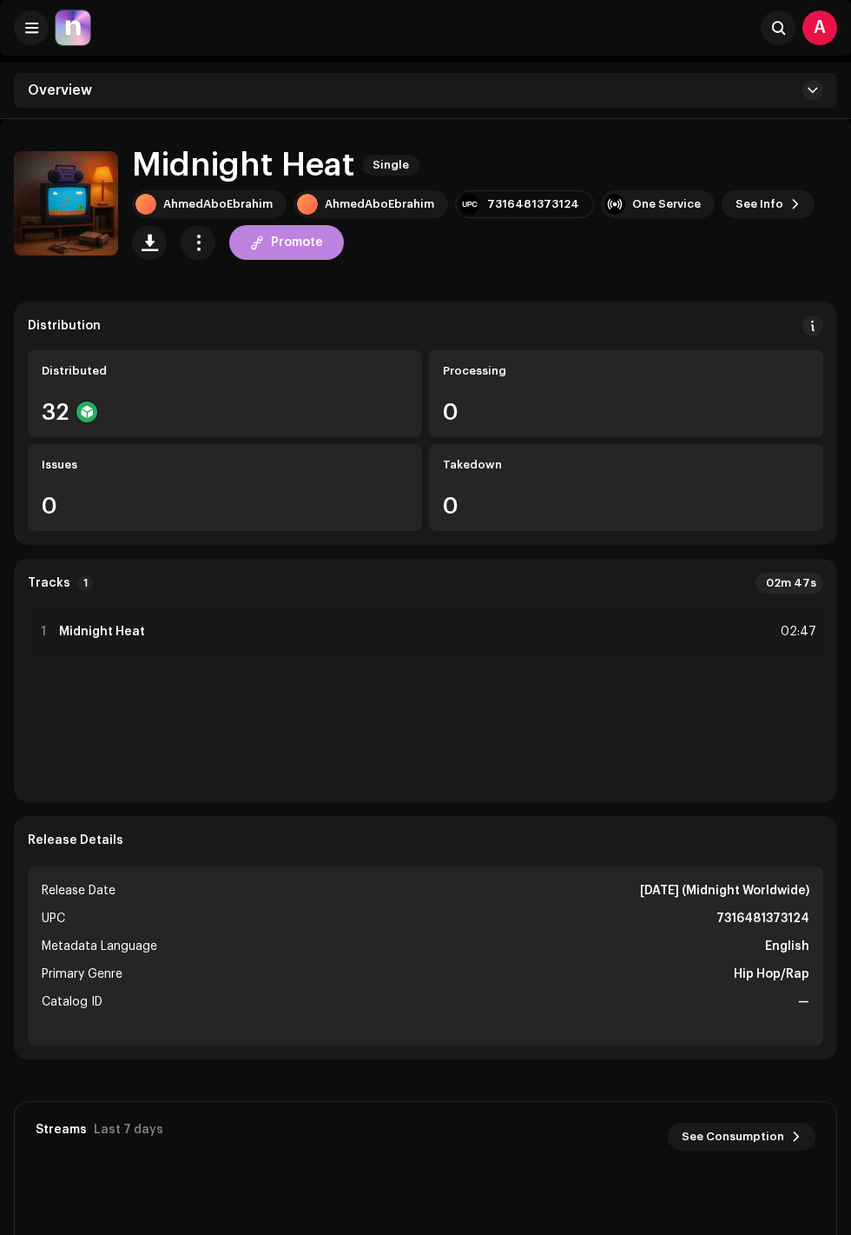
click at [724, 176] on div "Midnight Heat Single" at bounding box center [484, 165] width 705 height 36
click at [736, 201] on span "See Info" at bounding box center [760, 204] width 48 height 35
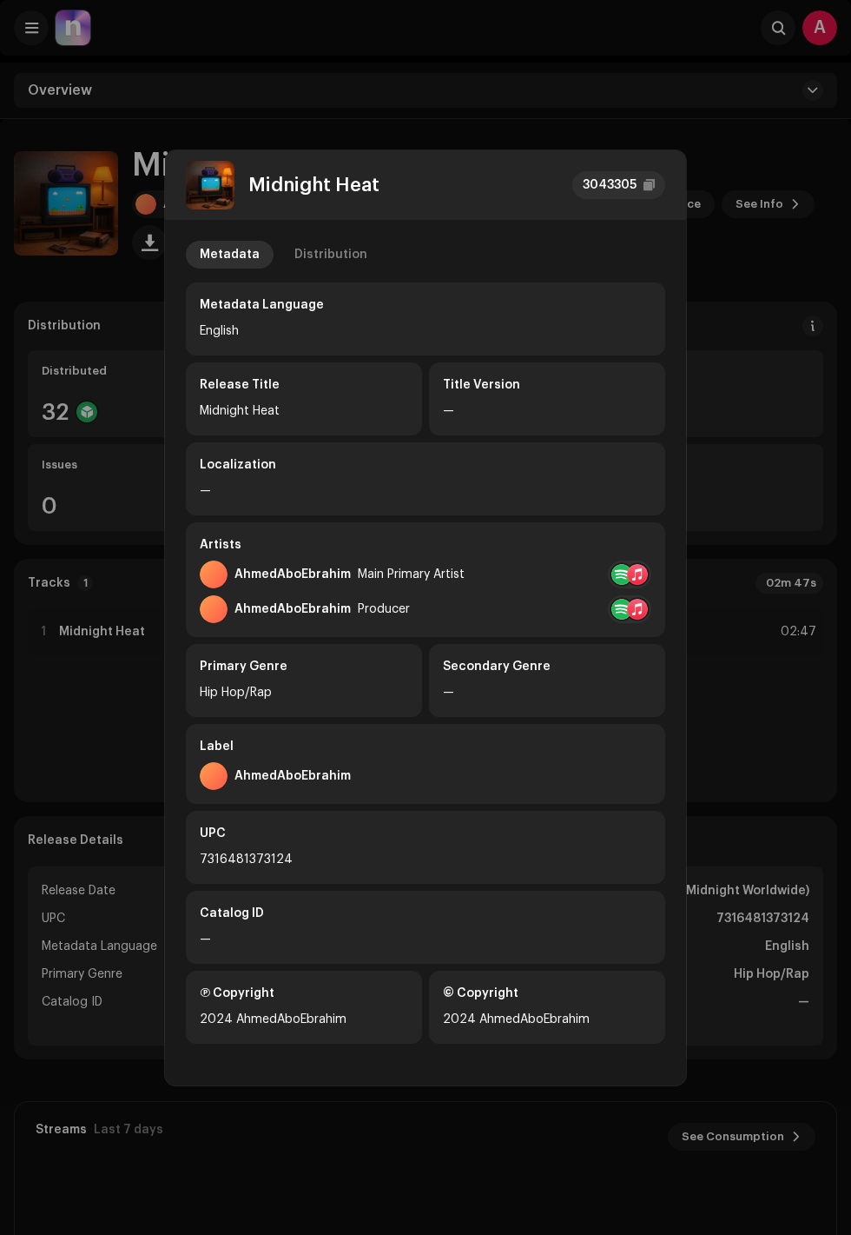
click at [456, 573] on div "Main Primary Artist" at bounding box center [411, 574] width 107 height 14
click at [636, 577] on div at bounding box center [637, 574] width 21 height 21
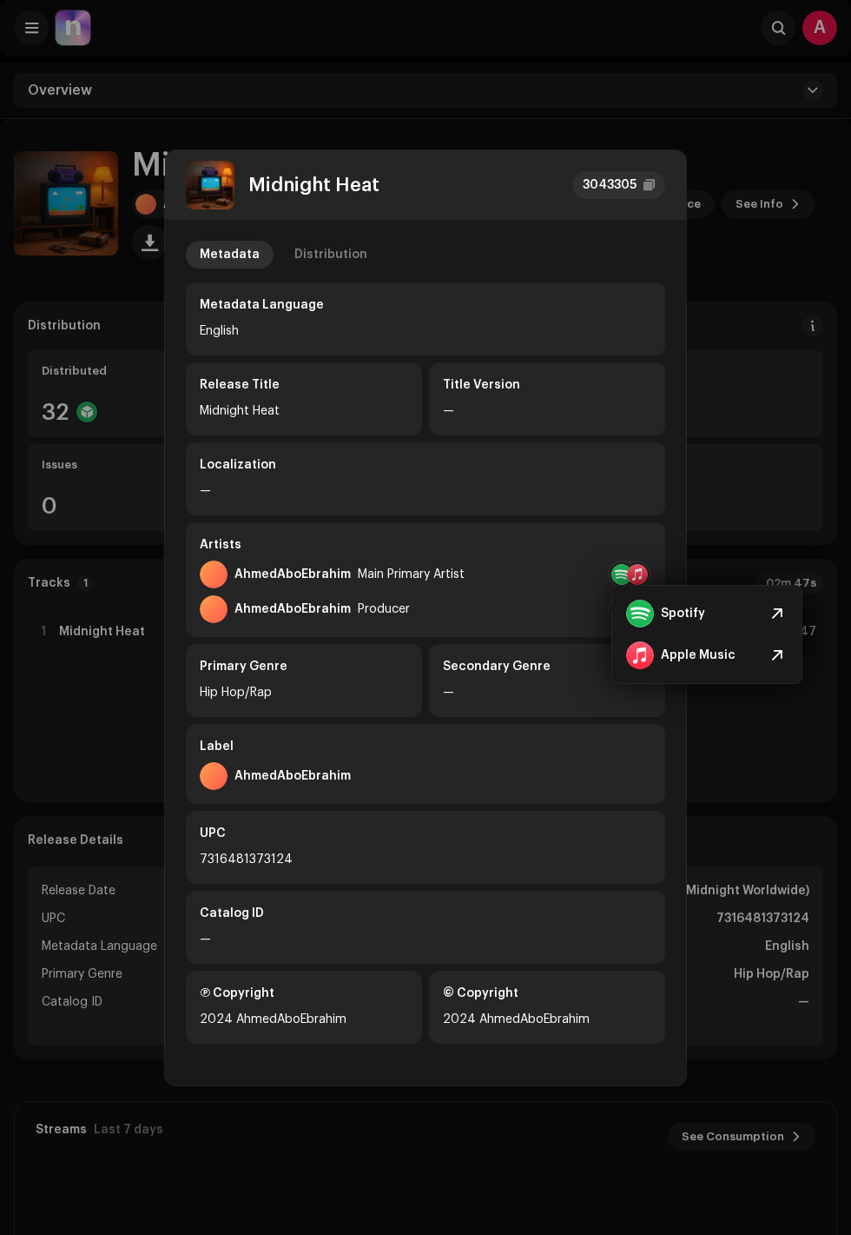
click at [648, 655] on div at bounding box center [640, 655] width 28 height 28
click at [320, 215] on div "Midnight Heat 3043305" at bounding box center [425, 185] width 521 height 70
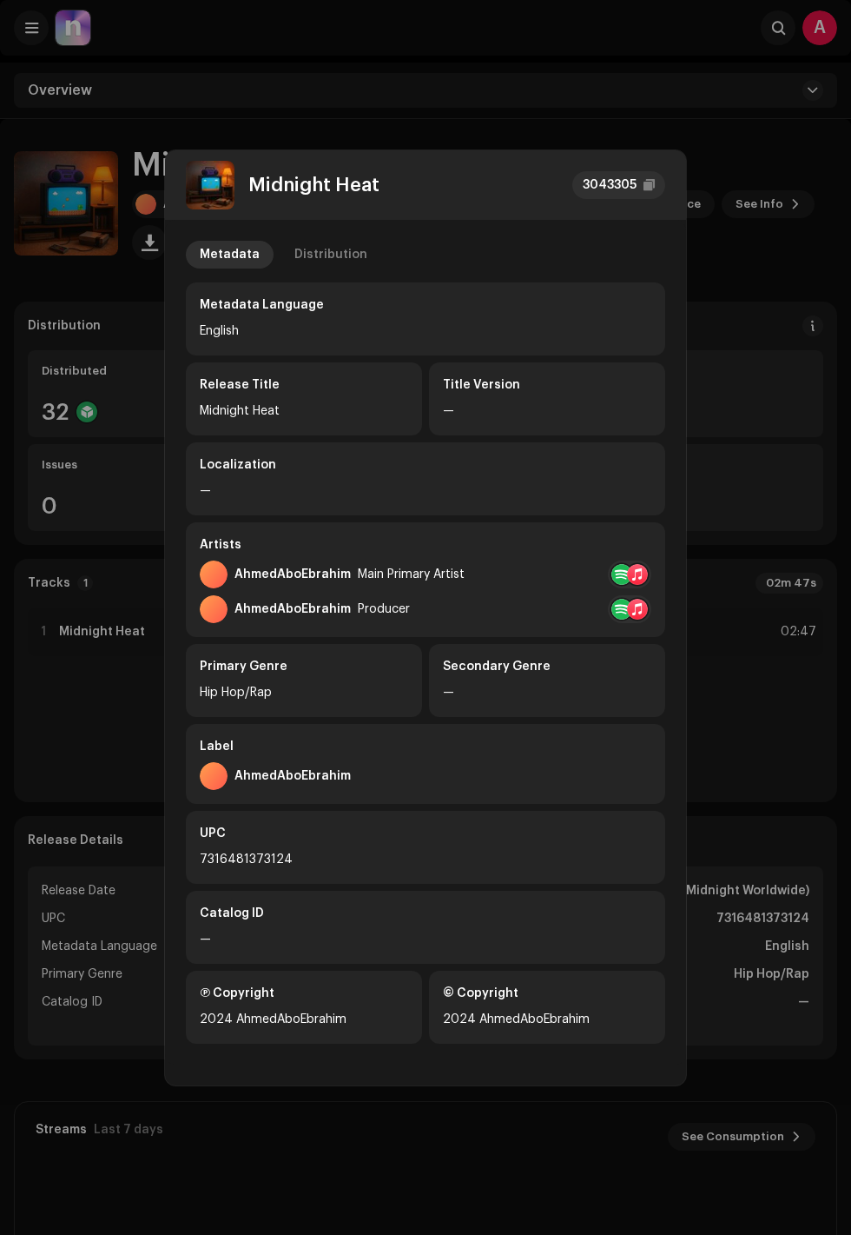
click at [311, 252] on div "Distribution" at bounding box center [331, 255] width 73 height 28
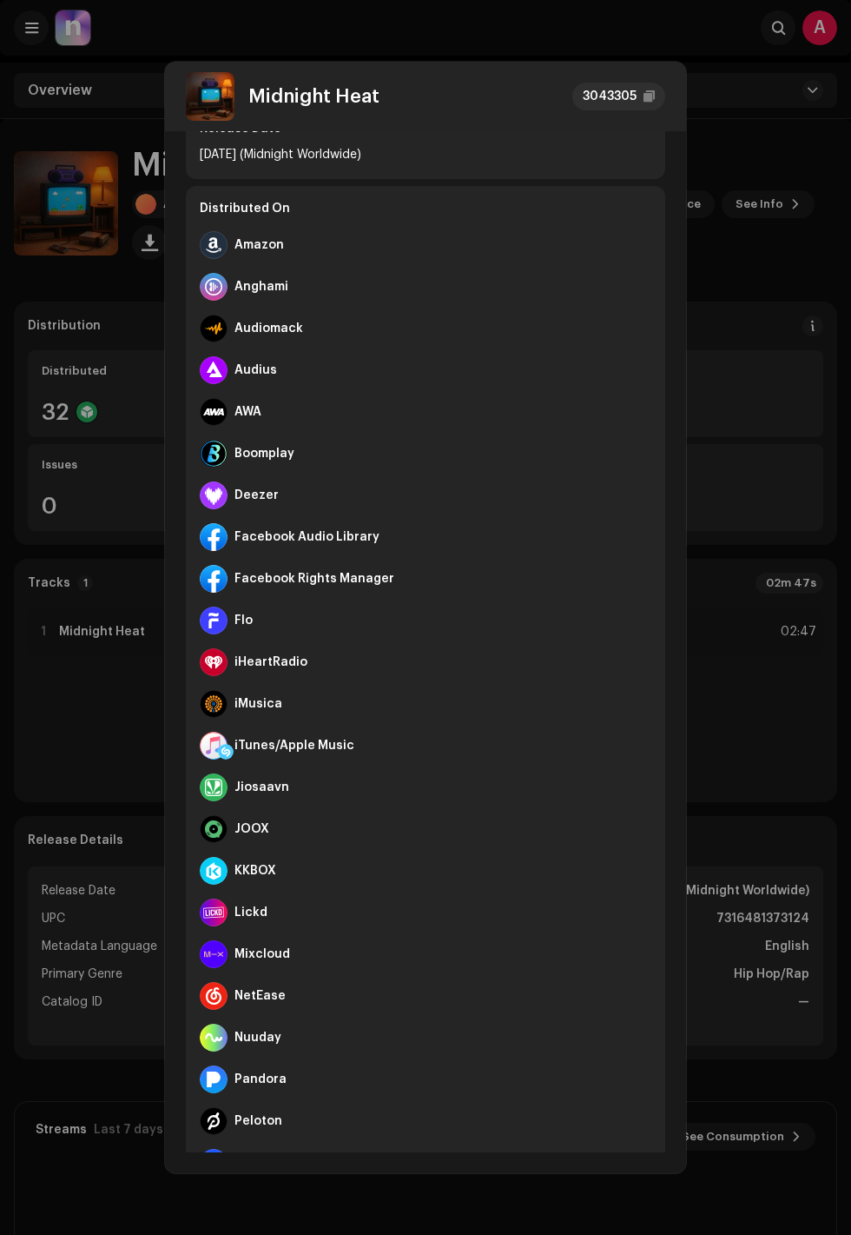
scroll to position [87, 0]
click at [72, 324] on div "Midnight Heat 3043305 Metadata Distribution Release Date [DATE] (Midnight World…" at bounding box center [425, 617] width 851 height 1235
